Goal: Find specific page/section: Find specific page/section

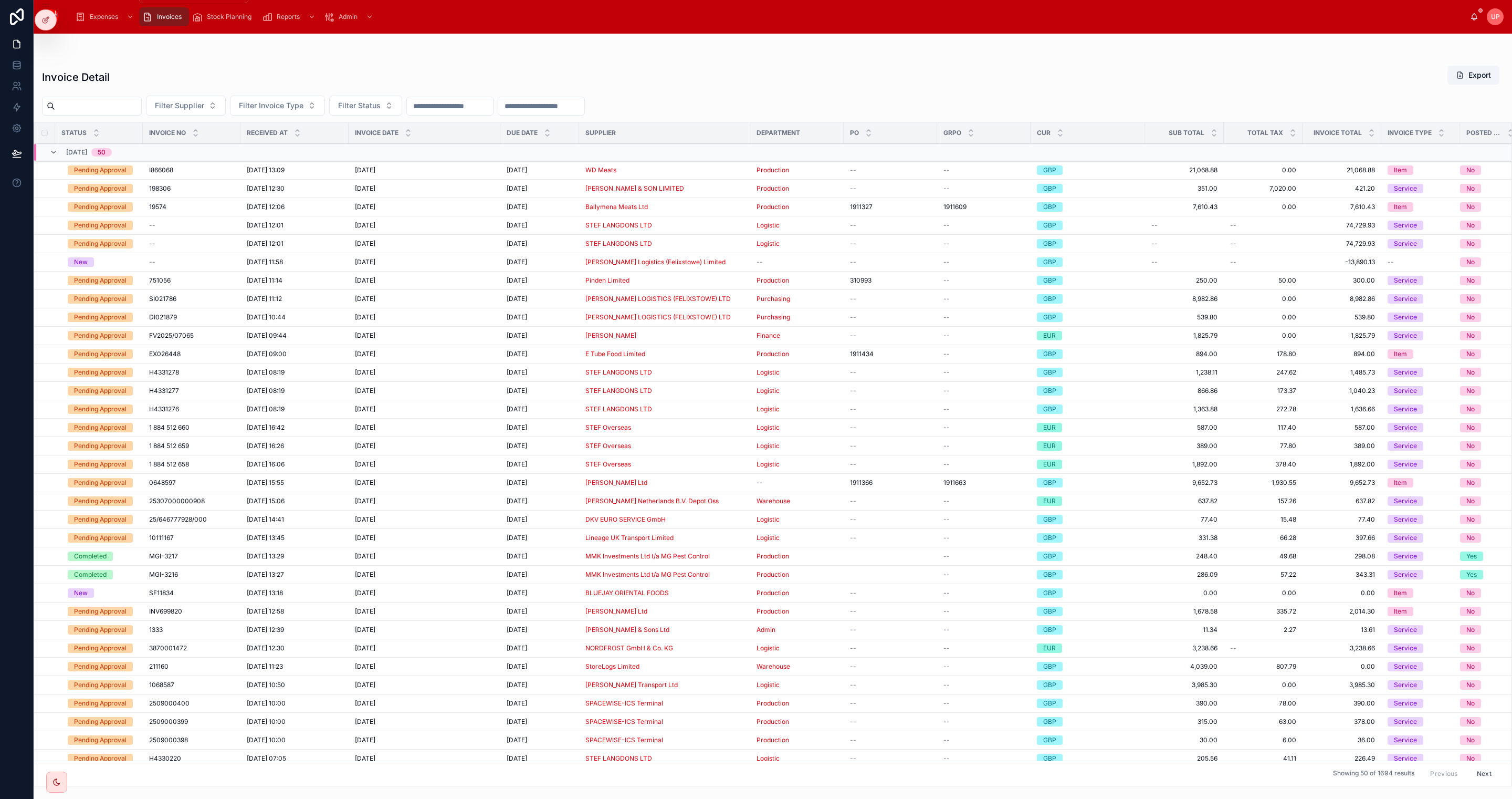
click at [96, 18] on span "Expenses" at bounding box center [104, 17] width 28 height 8
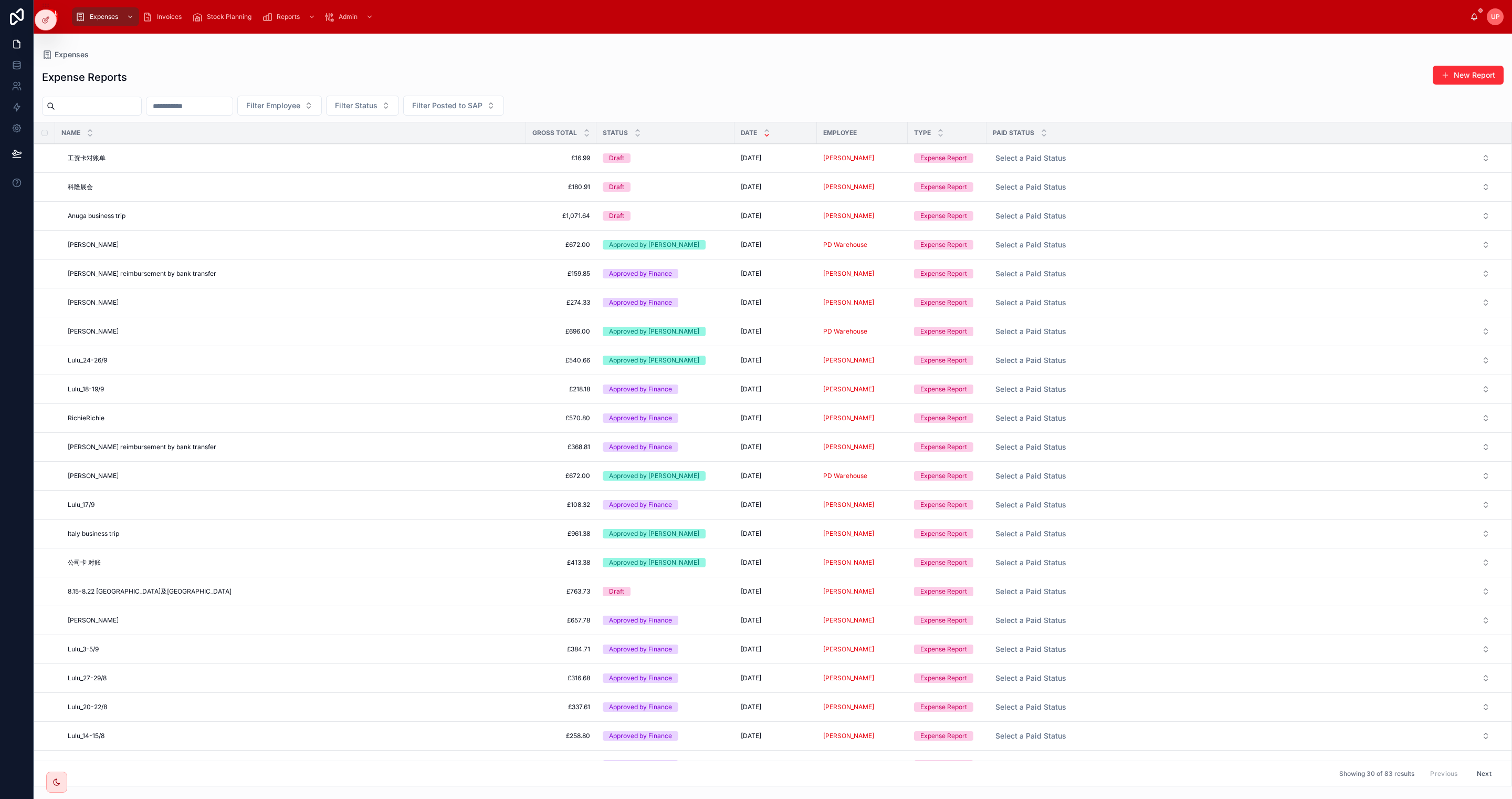
click at [615, 35] on div "Expenses Expense Reports New Report Filter Employee Filter Status Filter Posted…" at bounding box center [772, 409] width 1479 height 753
click at [619, 133] on span "Status" at bounding box center [615, 133] width 25 height 8
click at [636, 130] on icon at bounding box center [638, 130] width 4 height 2
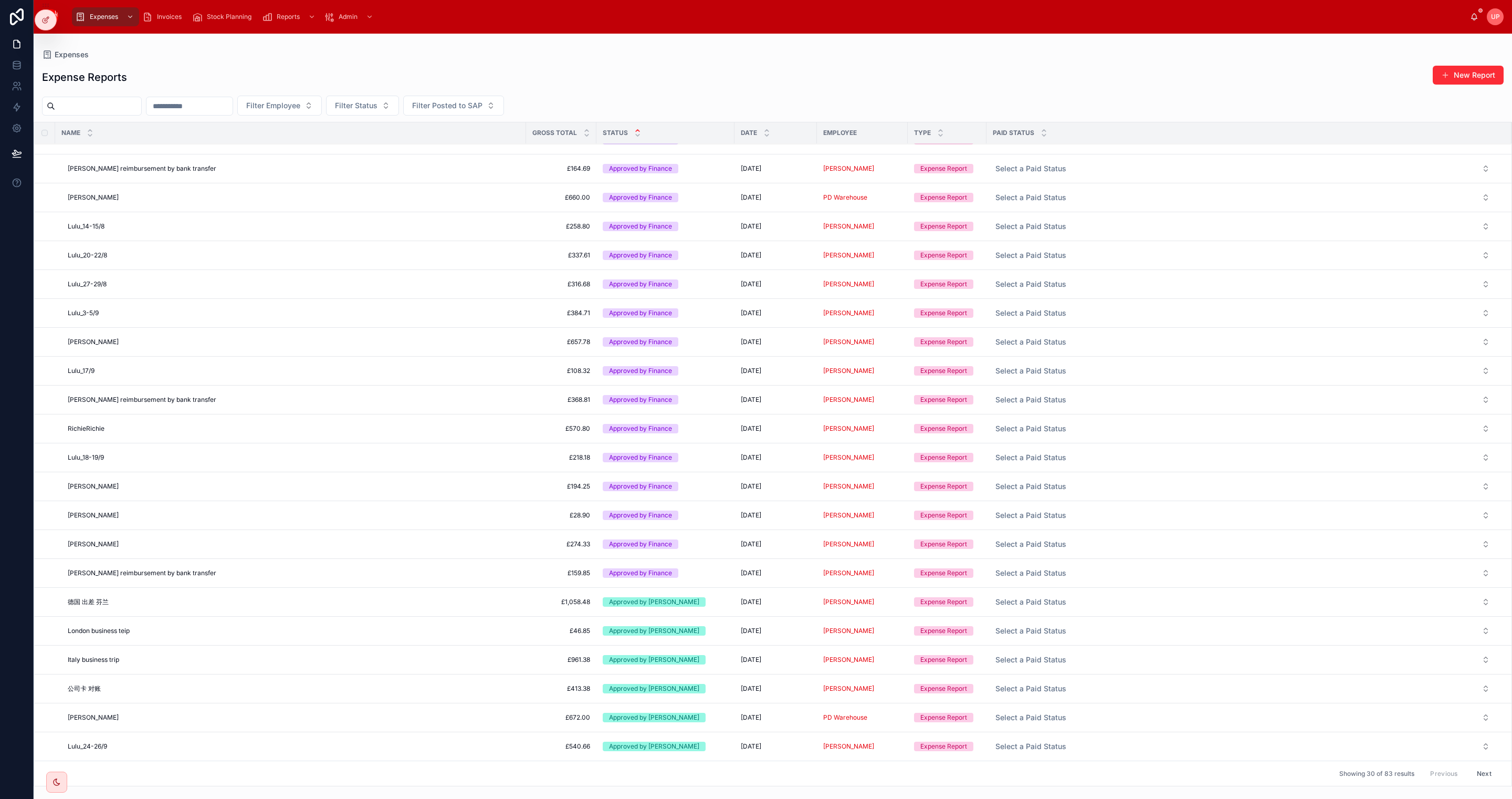
scroll to position [99, 0]
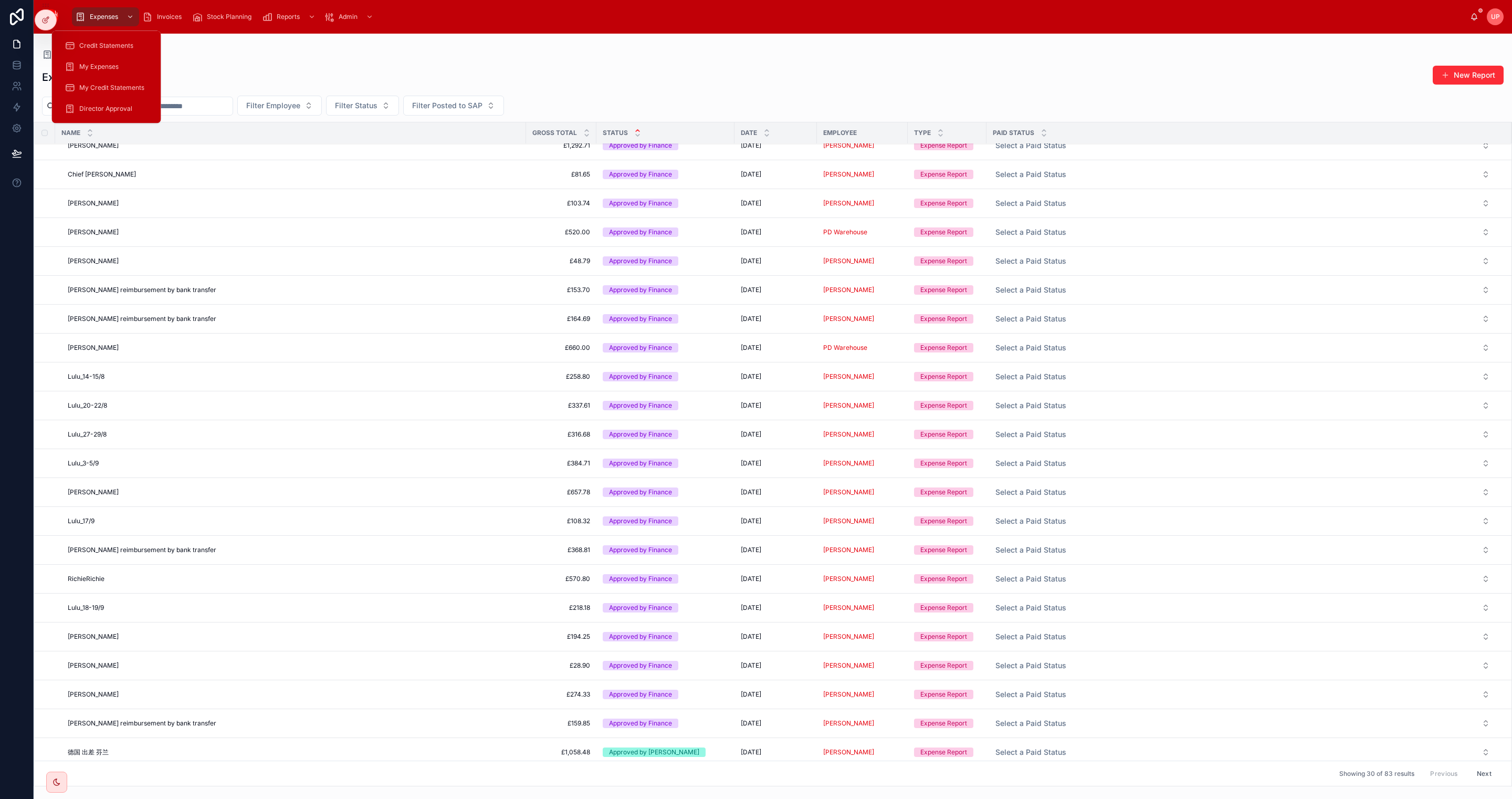
click at [112, 109] on span "Director Approval" at bounding box center [105, 109] width 53 height 8
